Goal: Information Seeking & Learning: Find specific fact

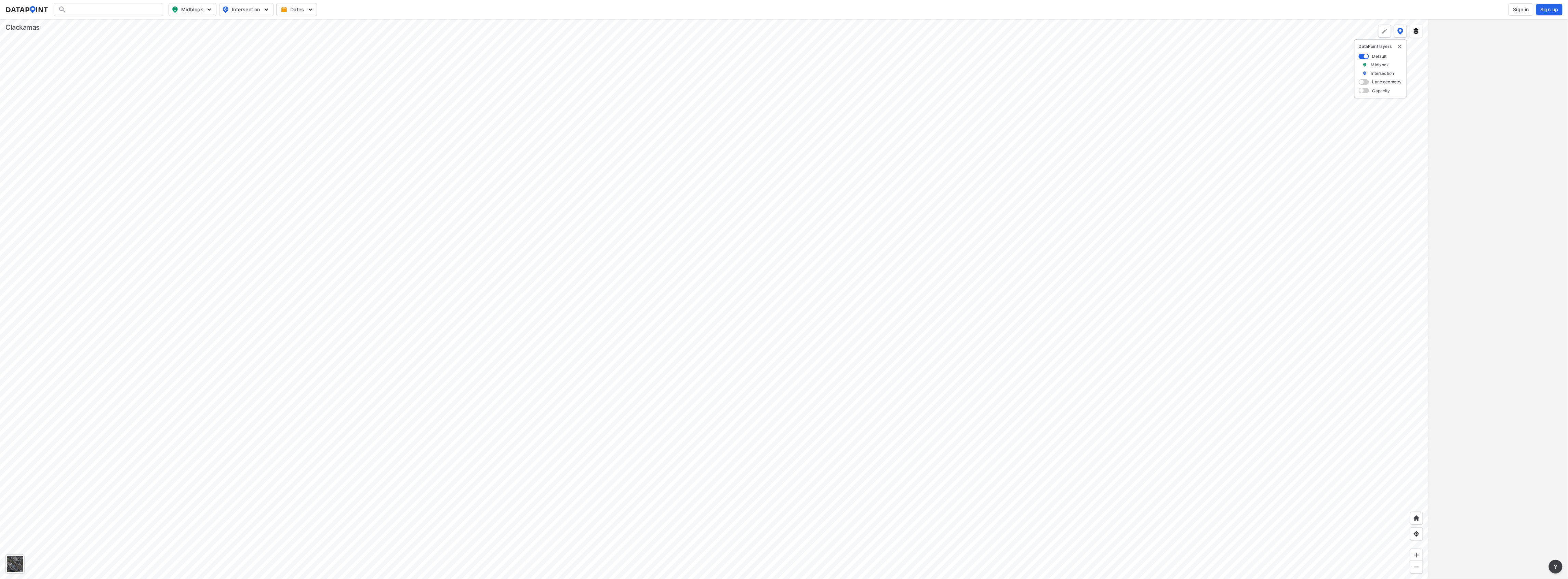
click at [1522, 12] on span "Sign in" at bounding box center [1521, 9] width 16 height 7
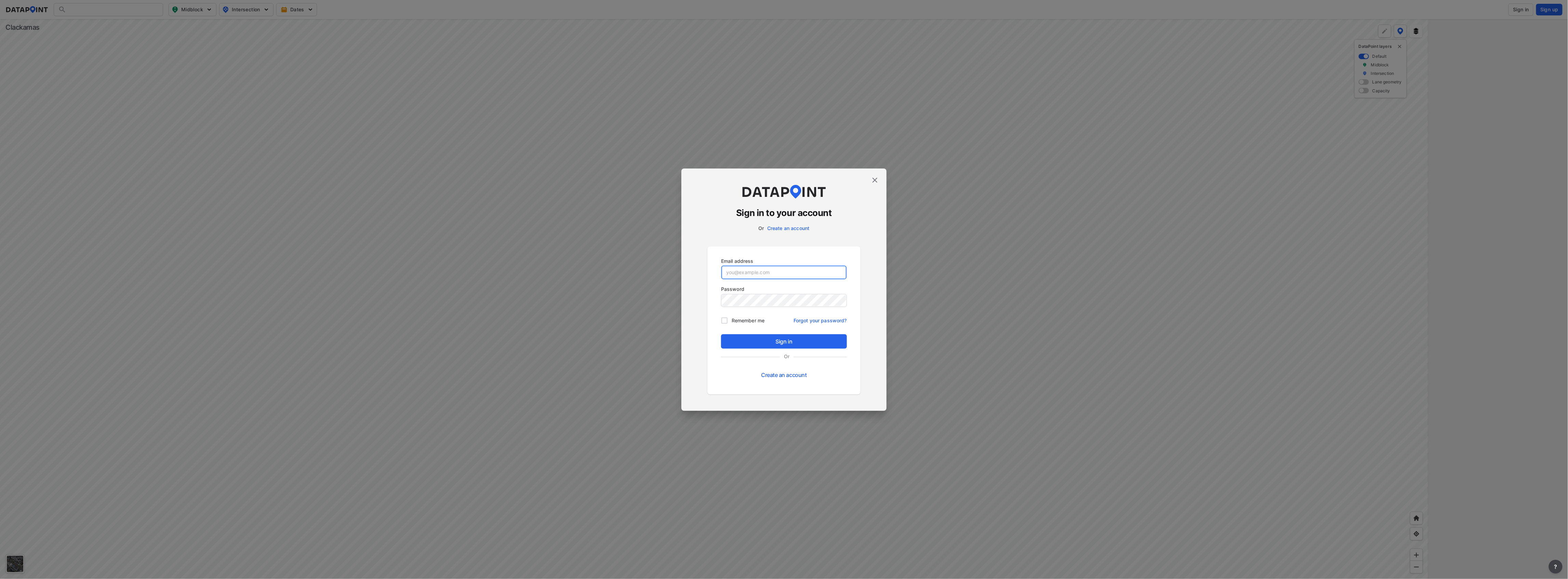
type input "[EMAIL_ADDRESS][DOMAIN_NAME]"
click at [789, 342] on span "Sign in" at bounding box center [784, 341] width 115 height 8
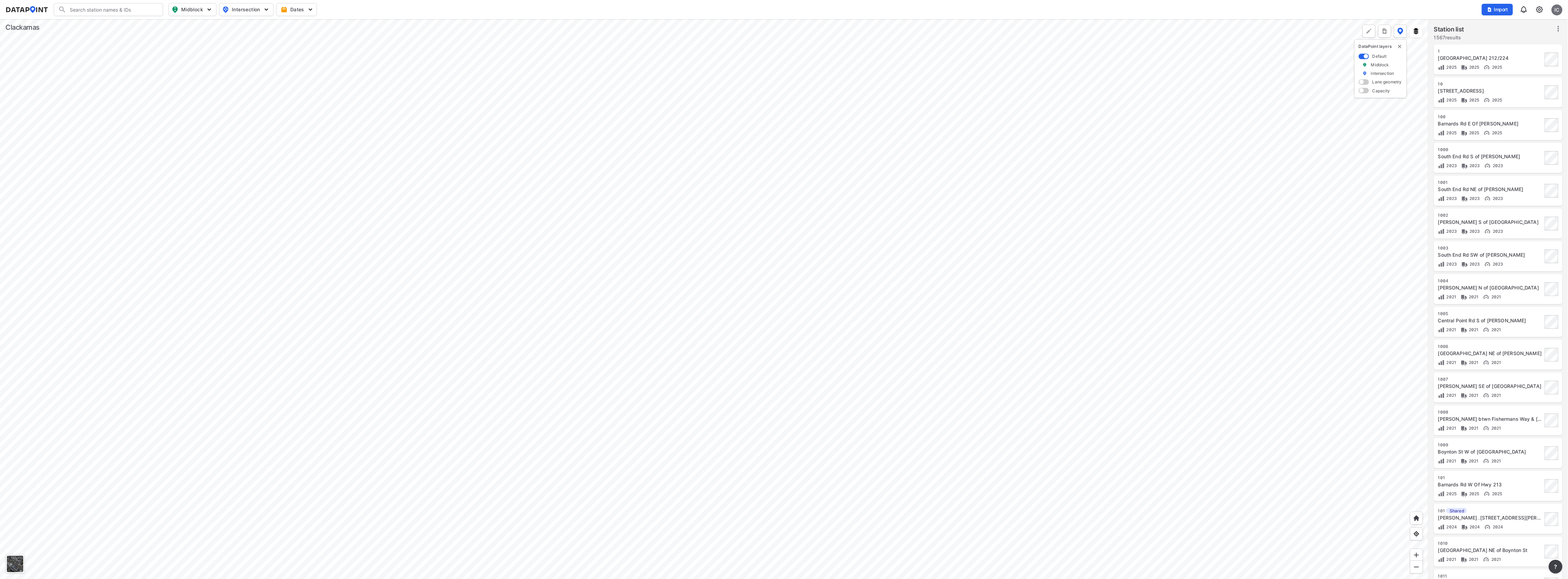
click at [654, 358] on div at bounding box center [714, 299] width 1429 height 560
click at [567, 487] on div at bounding box center [714, 299] width 1429 height 560
click at [1495, 392] on span "View all details" at bounding box center [1497, 391] width 39 height 7
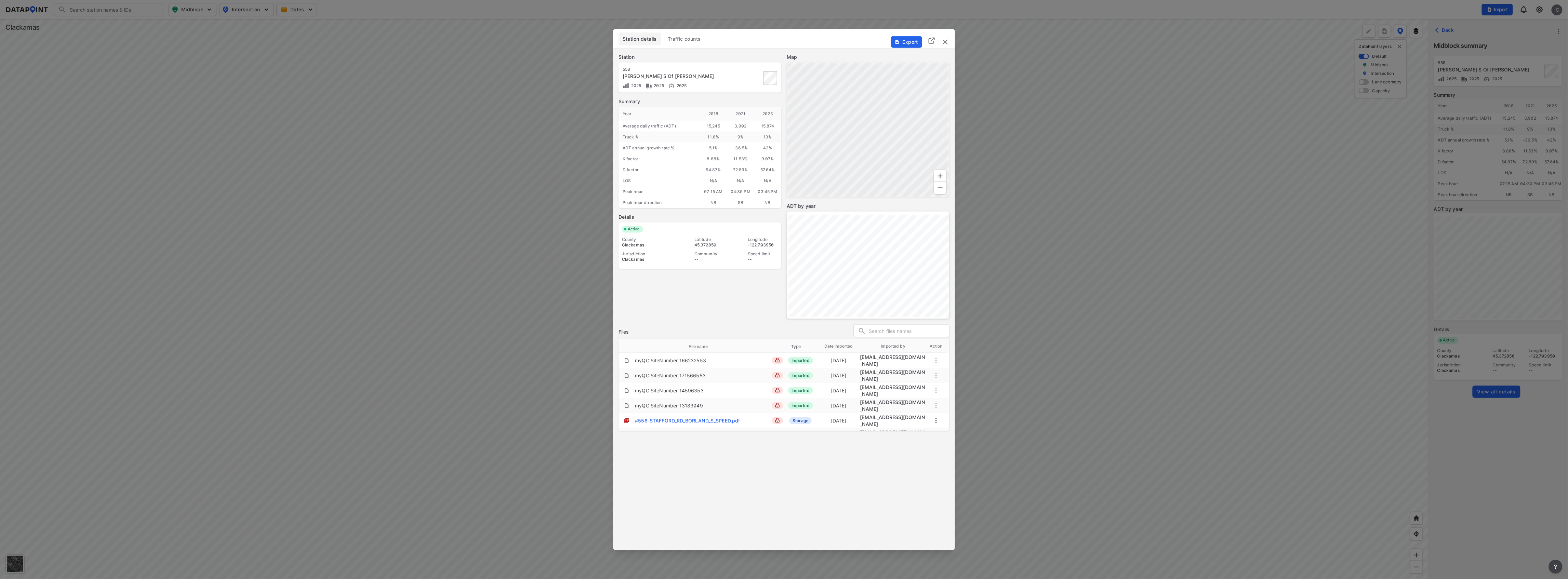
click at [692, 47] on div "Station details Traffic counts" at bounding box center [784, 40] width 331 height 16
click at [693, 44] on button "Traffic counts" at bounding box center [684, 38] width 41 height 13
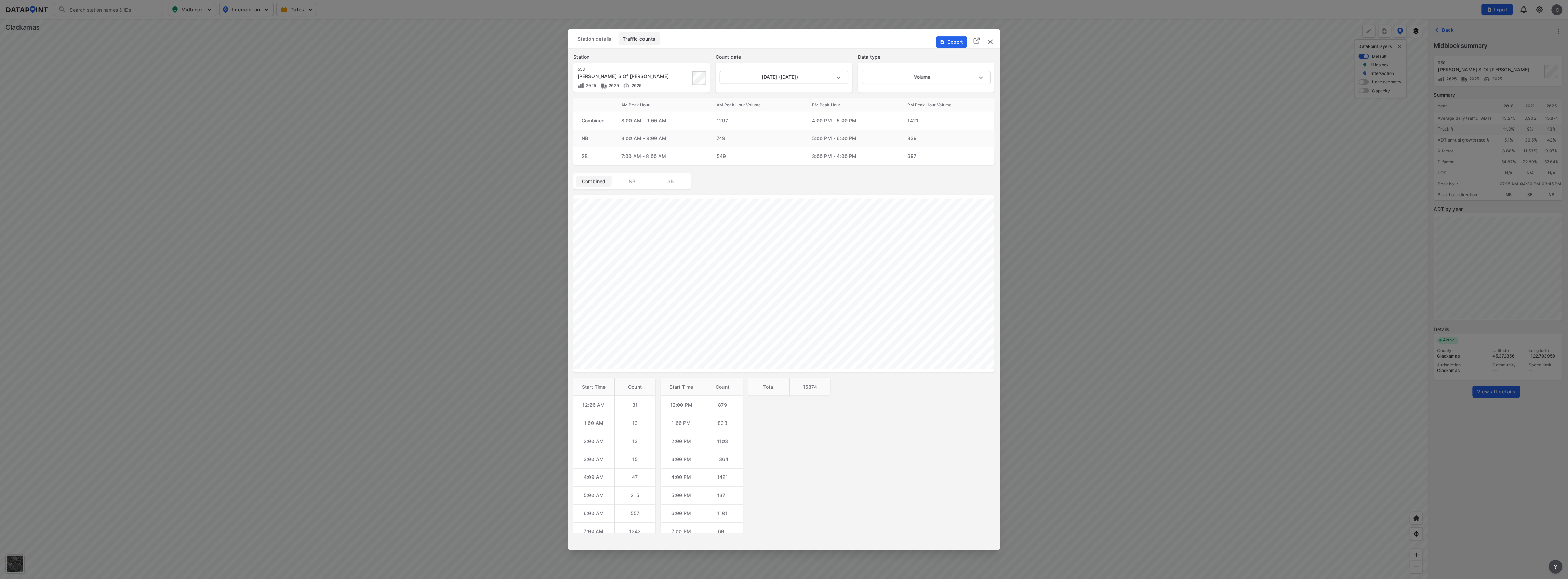
click at [852, 459] on div "Station [STREET_ADDRESS][PERSON_NAME] Of [PERSON_NAME] 2025 2025 2025 Count dat…" at bounding box center [784, 331] width 432 height 567
click at [987, 43] on img "delete" at bounding box center [990, 41] width 8 height 8
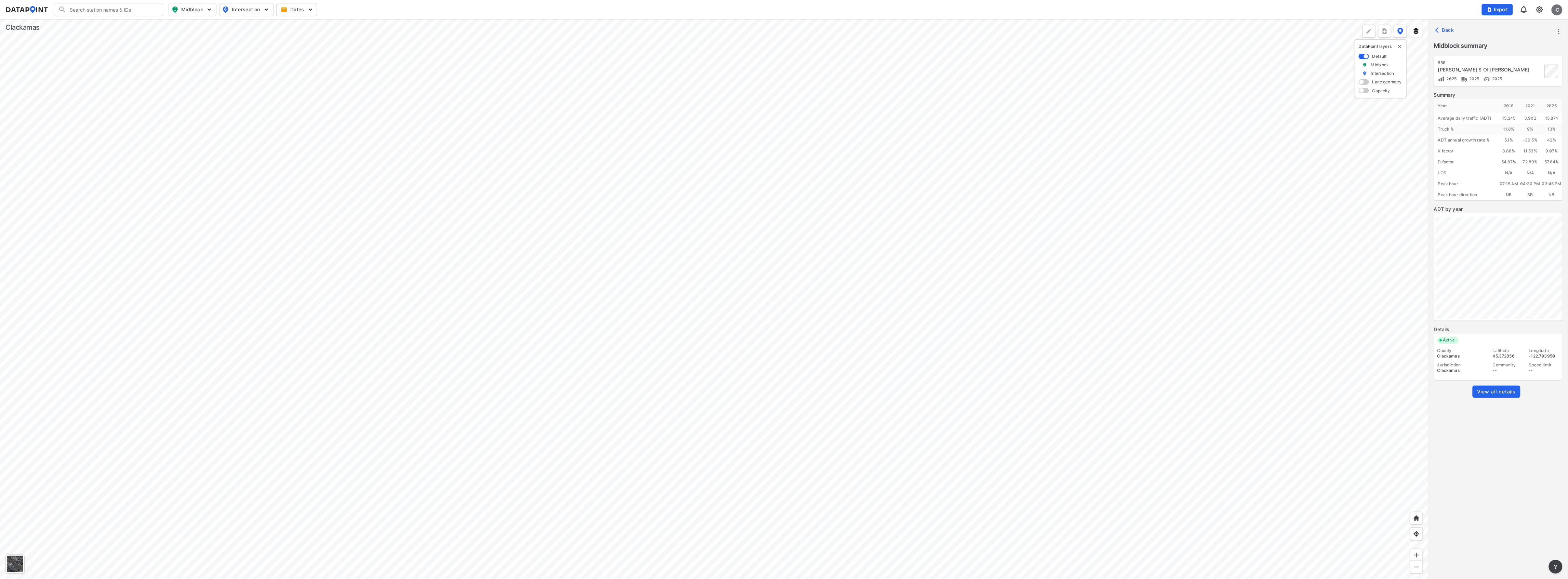
click at [711, 334] on div at bounding box center [714, 299] width 1429 height 560
click at [656, 336] on div at bounding box center [714, 299] width 1429 height 560
click at [736, 198] on div at bounding box center [714, 299] width 1429 height 560
click at [611, 276] on div at bounding box center [714, 299] width 1429 height 560
click at [717, 339] on div at bounding box center [714, 299] width 1429 height 560
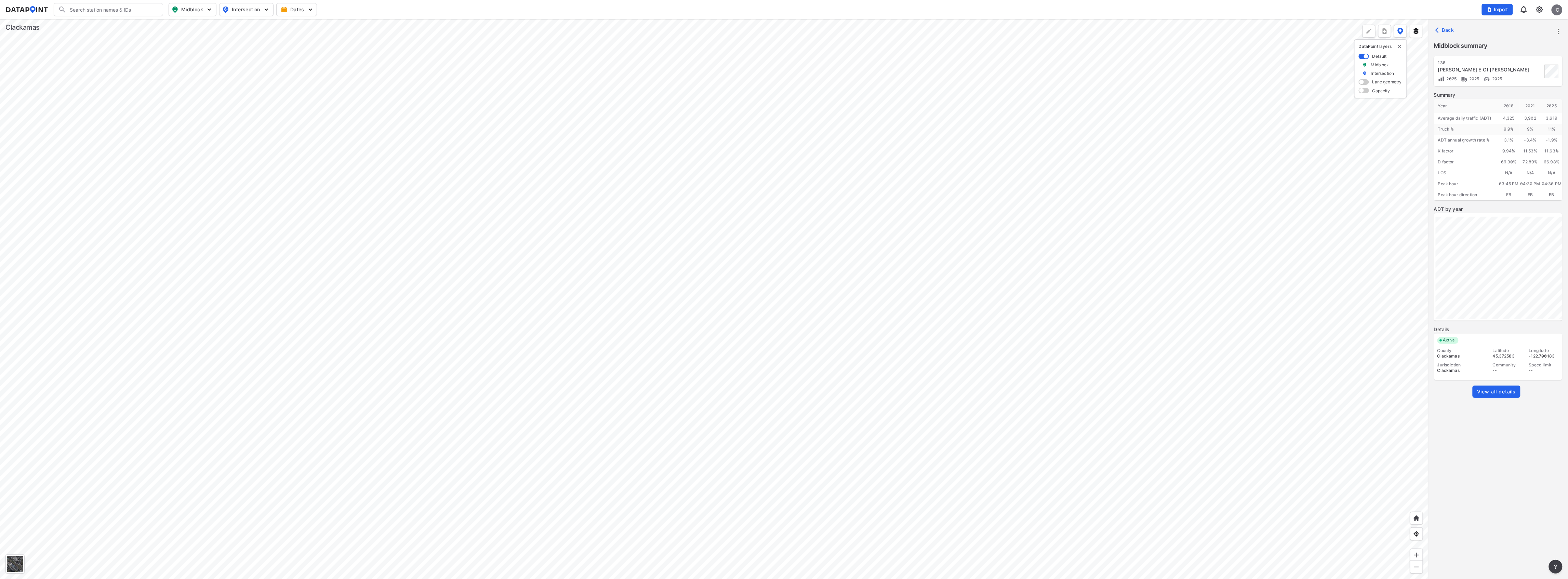
click at [324, 263] on div at bounding box center [714, 299] width 1429 height 560
click at [521, 290] on div at bounding box center [714, 299] width 1429 height 560
